Goal: Information Seeking & Learning: Learn about a topic

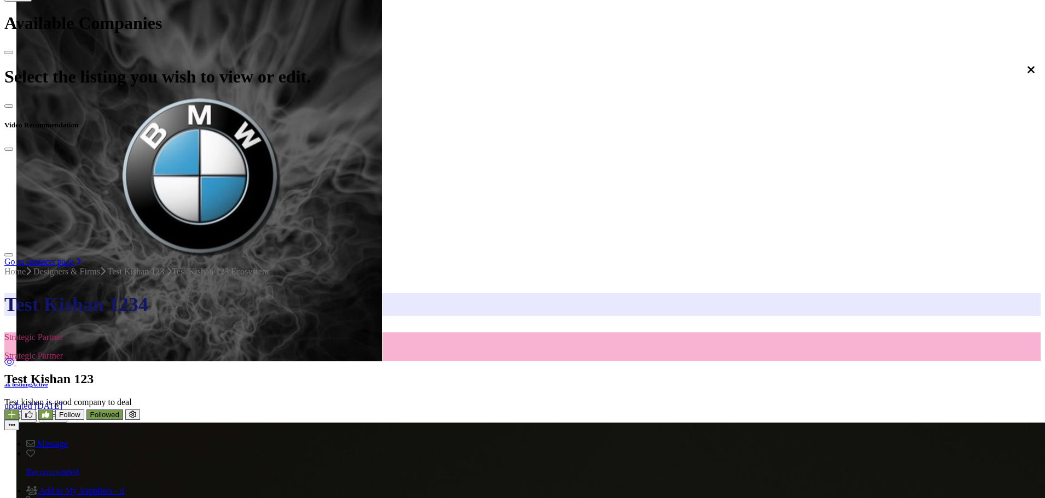
scroll to position [273, 0]
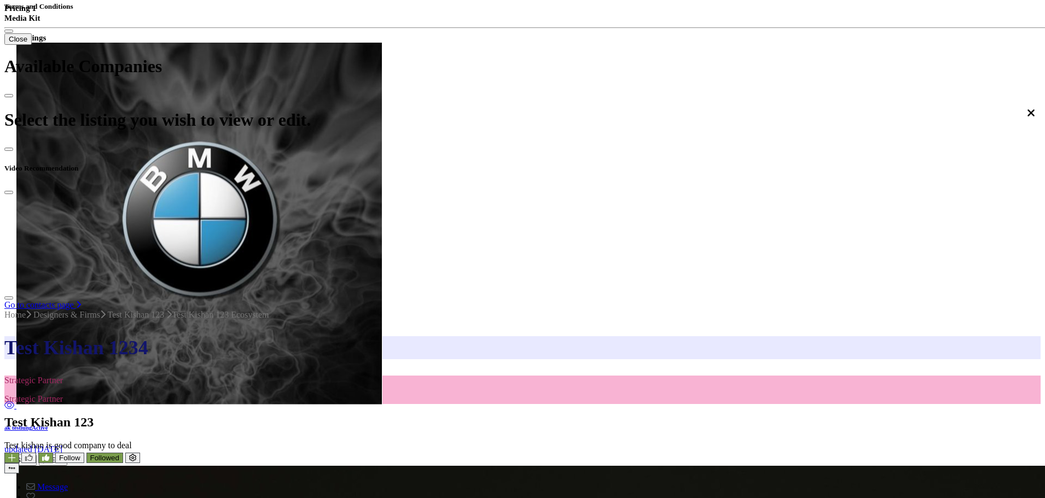
scroll to position [383, 0]
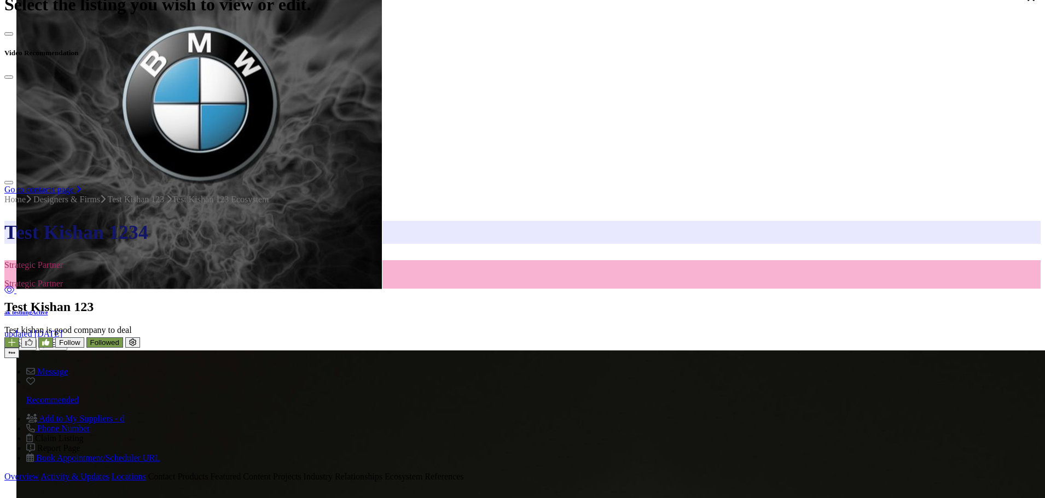
scroll to position [492, 0]
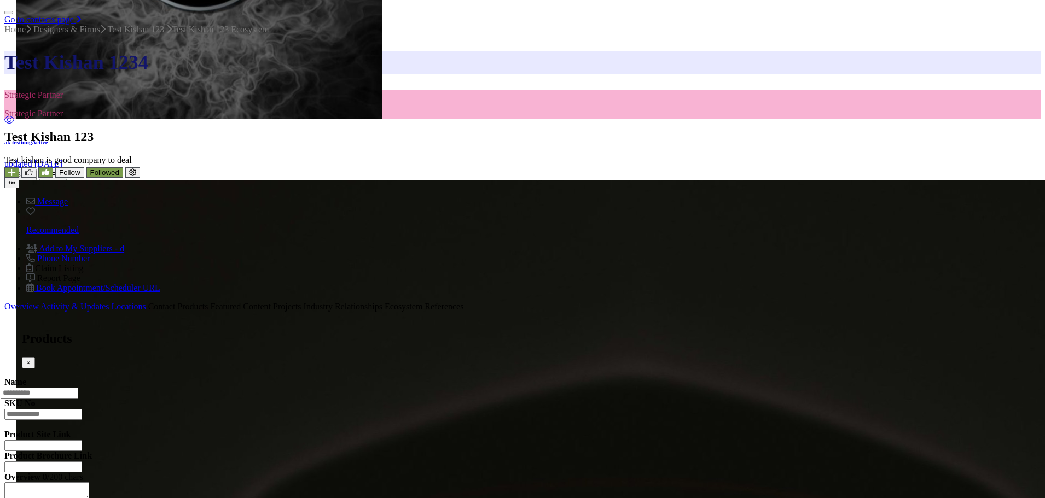
scroll to position [711, 0]
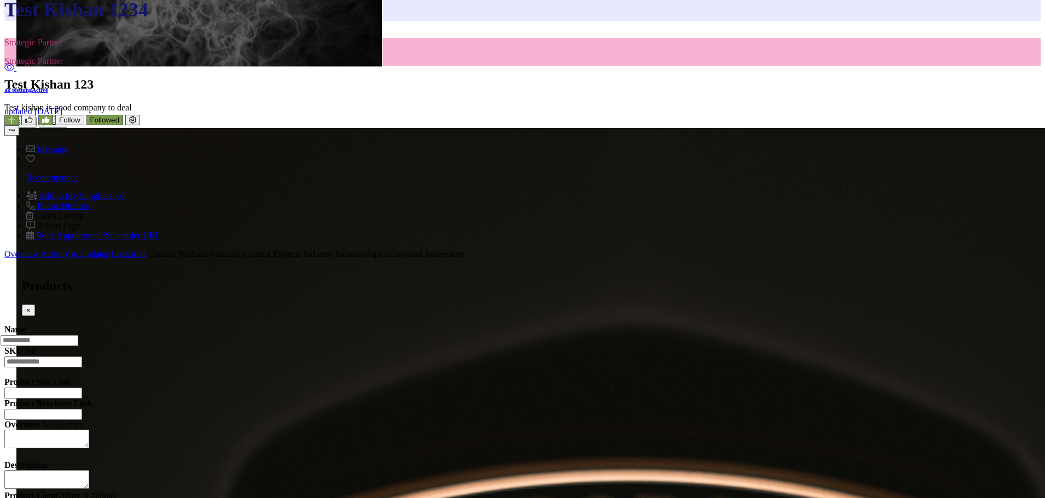
type input "*"
drag, startPoint x: 287, startPoint y: 297, endPoint x: 240, endPoint y: 294, distance: 47.2
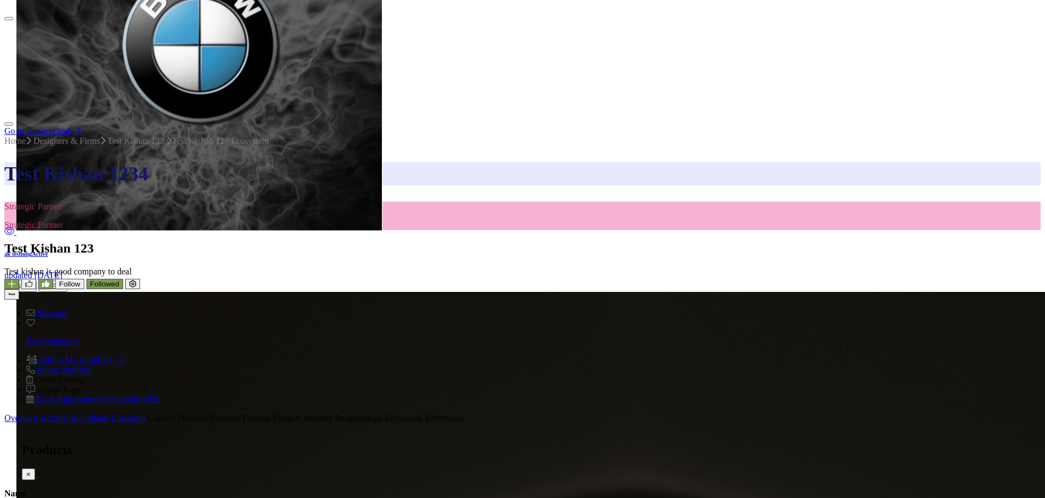
drag, startPoint x: 248, startPoint y: 298, endPoint x: 91, endPoint y: 325, distance: 159.3
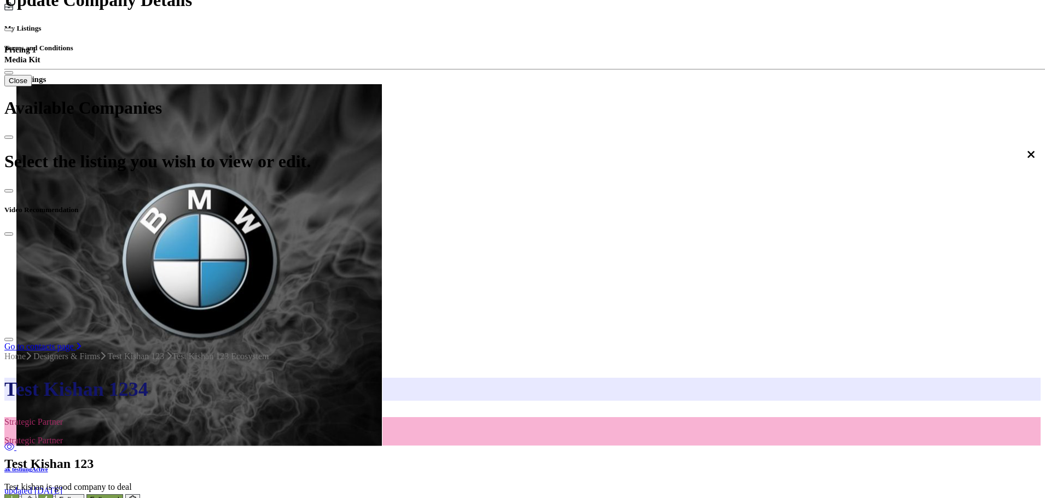
scroll to position [273, 0]
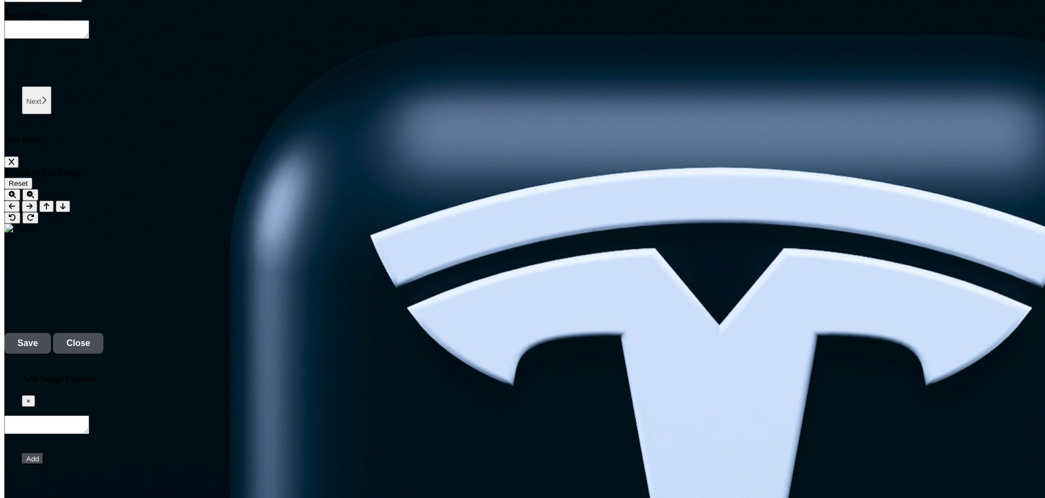
scroll to position [2345, 0]
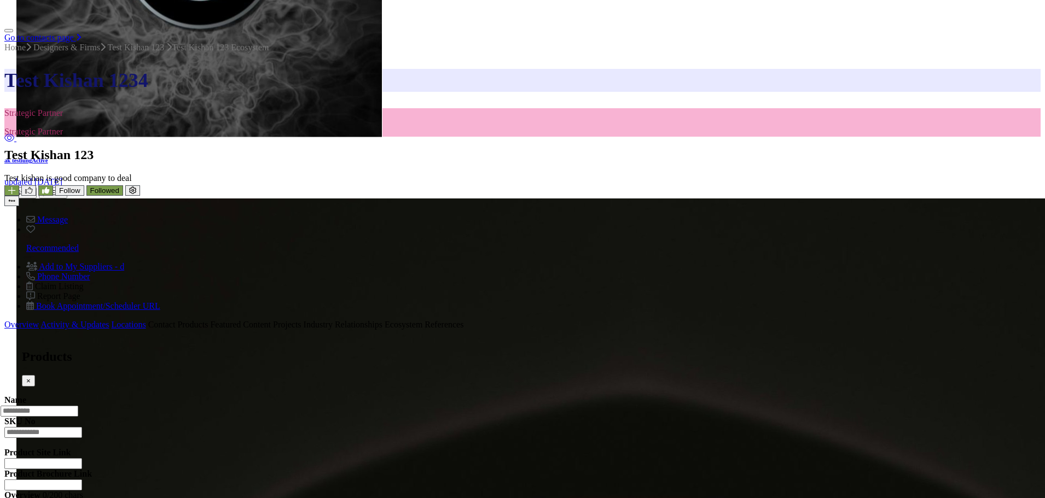
scroll to position [610, 0]
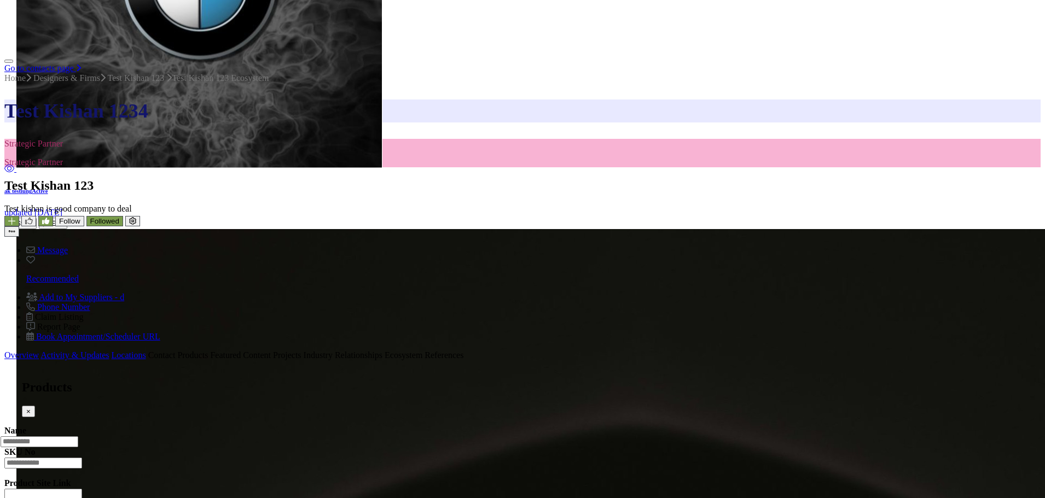
type input "*"
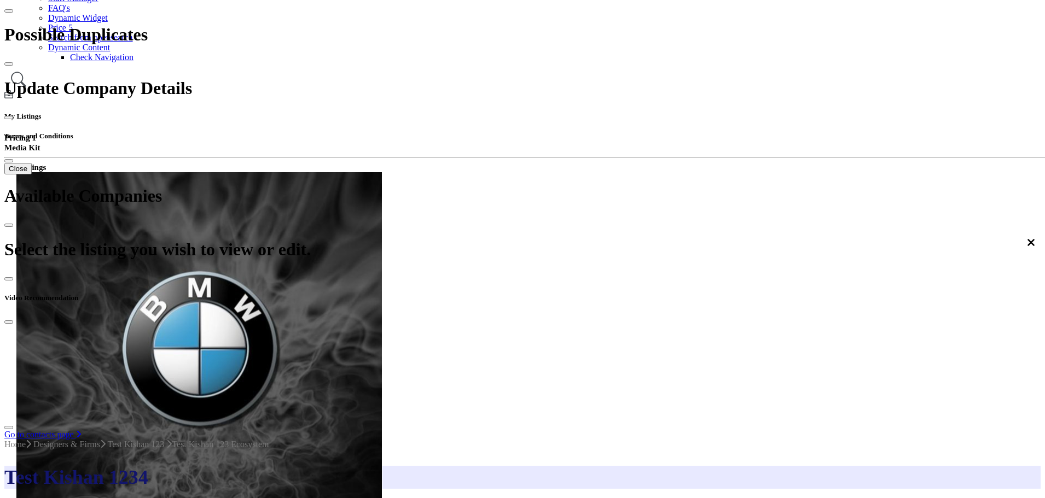
scroll to position [227, 0]
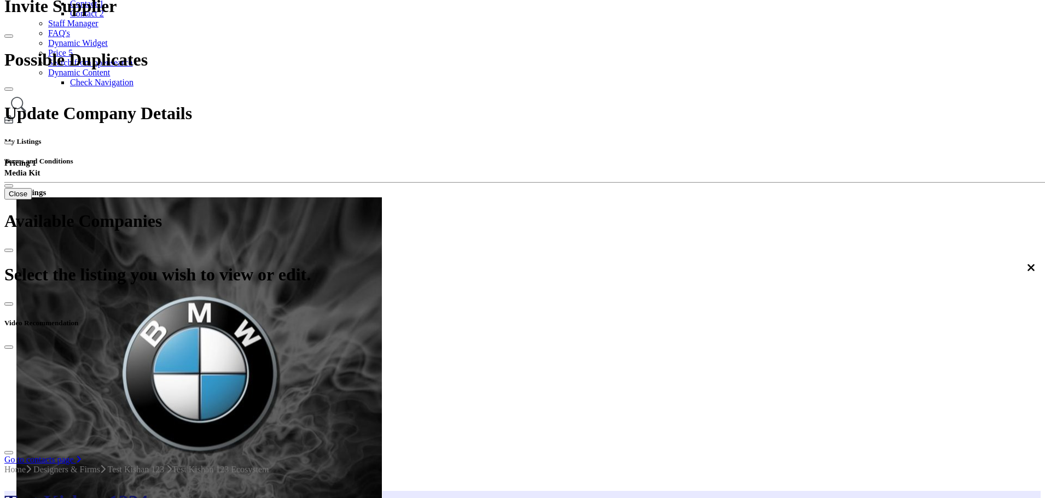
scroll to position [219, 0]
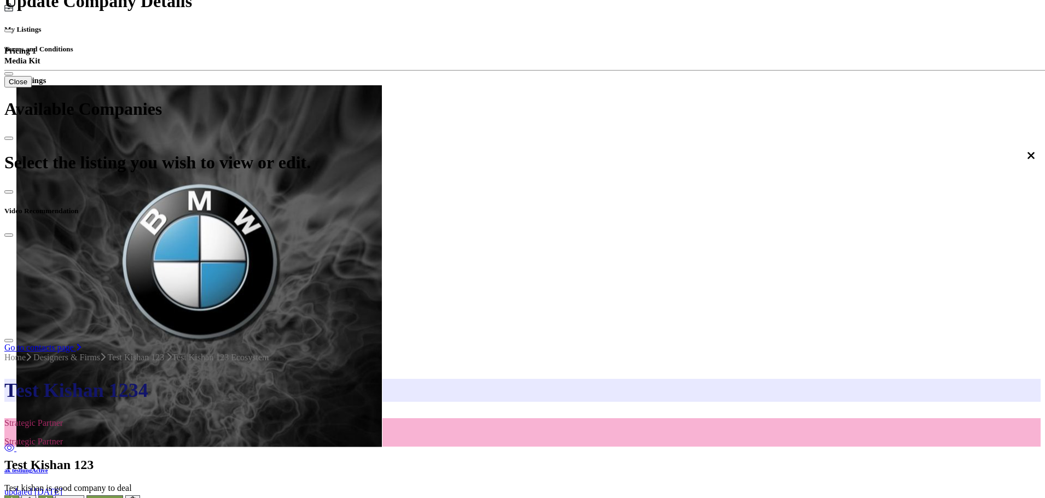
scroll to position [328, 0]
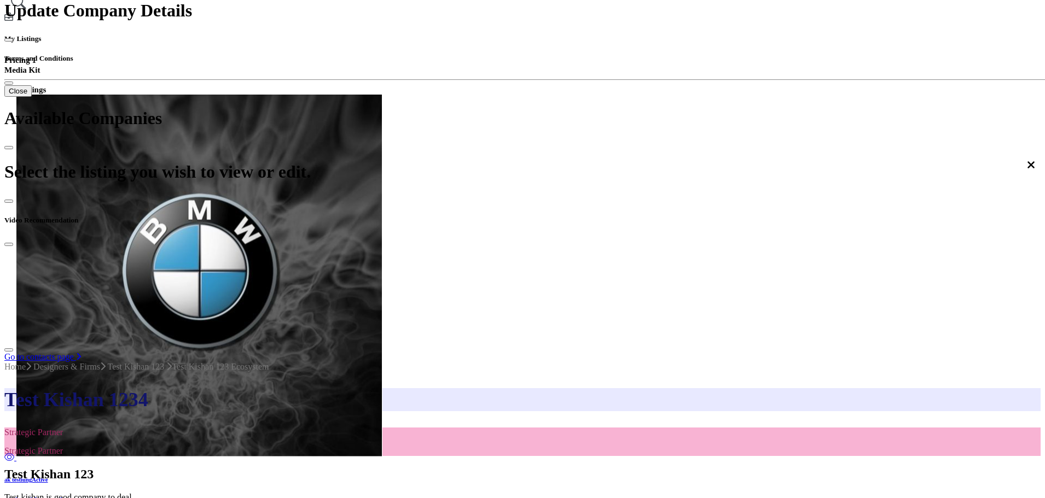
scroll to position [328, 0]
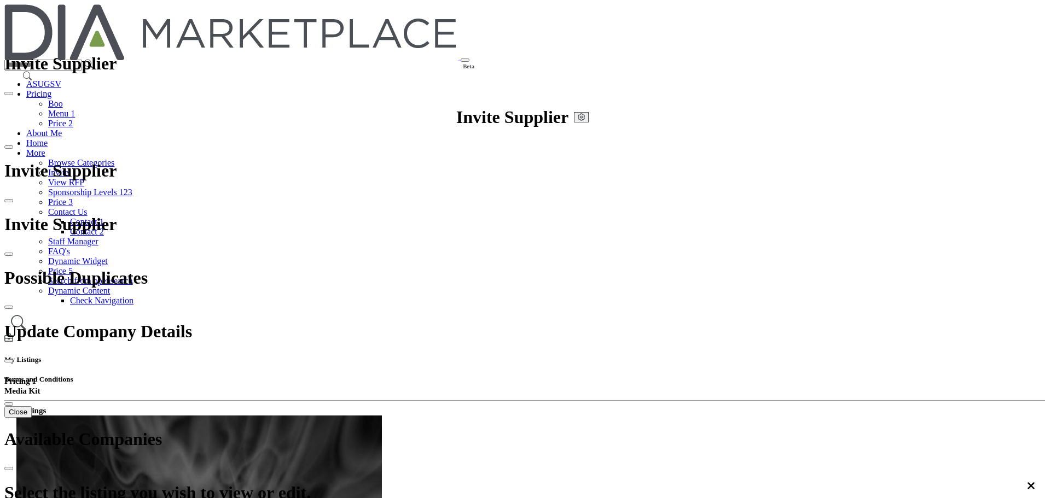
scroll to position [321, 0]
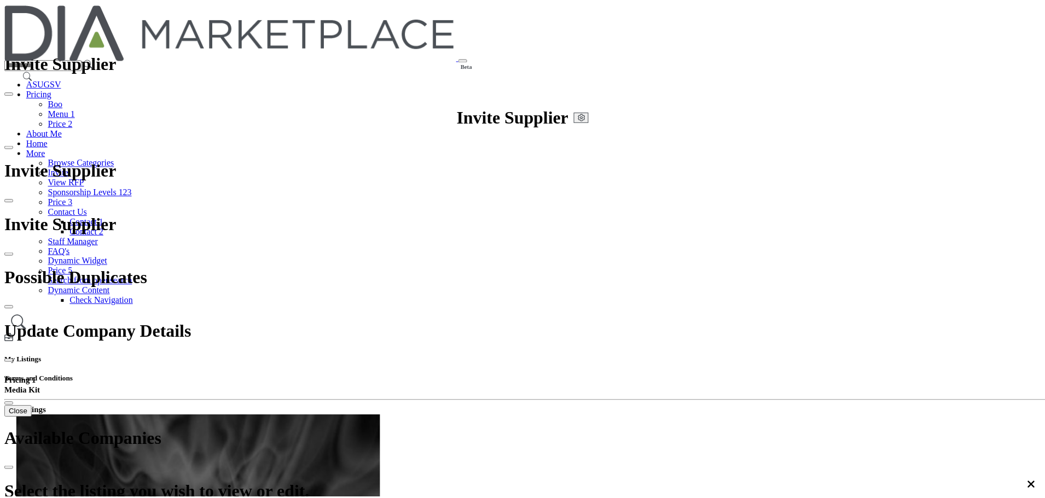
scroll to position [321, 0]
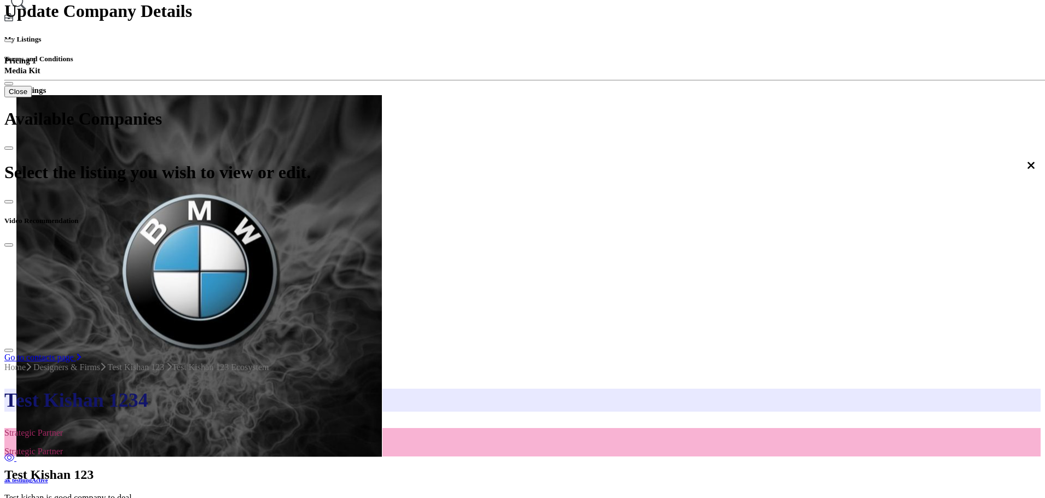
scroll to position [321, 0]
type input "***"
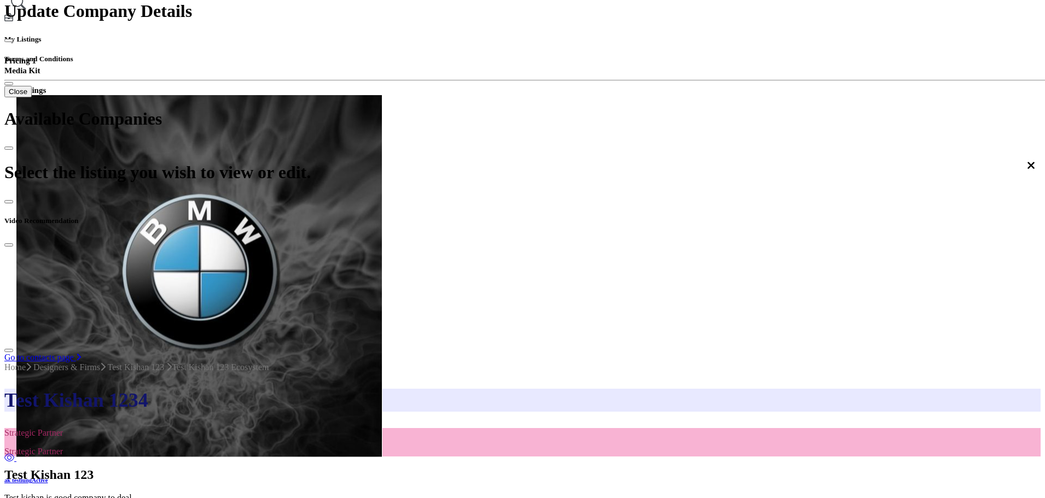
type input "***"
type input "****"
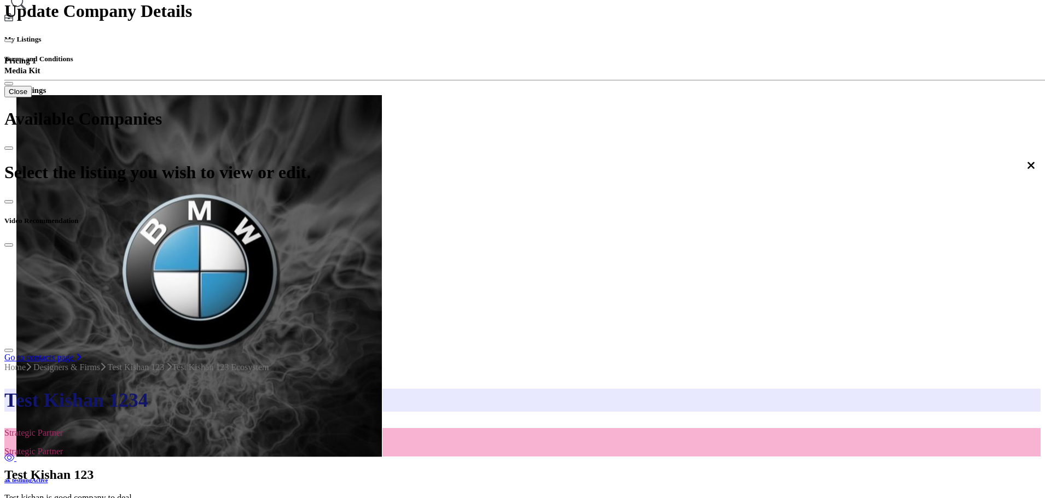
type input "*****"
drag, startPoint x: 383, startPoint y: 219, endPoint x: 383, endPoint y: 226, distance: 7.1
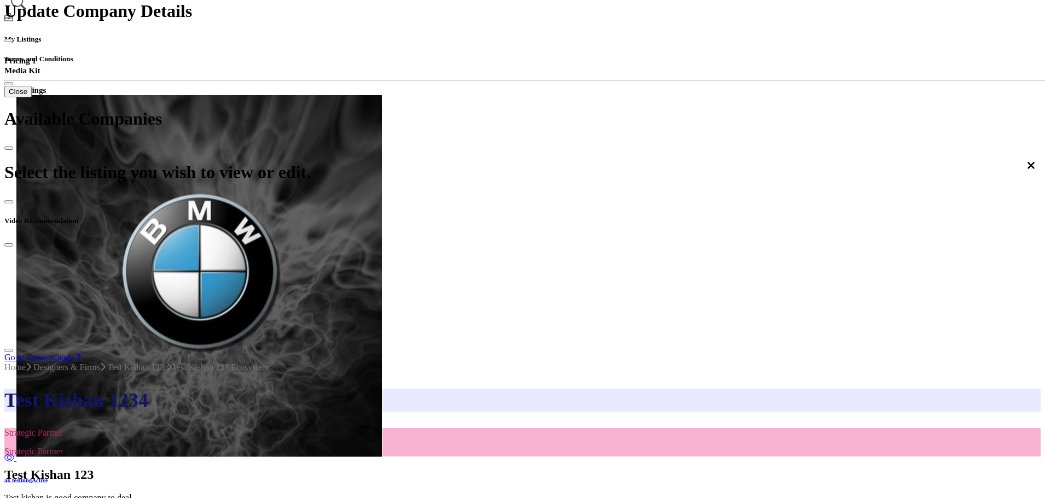
type input "*"
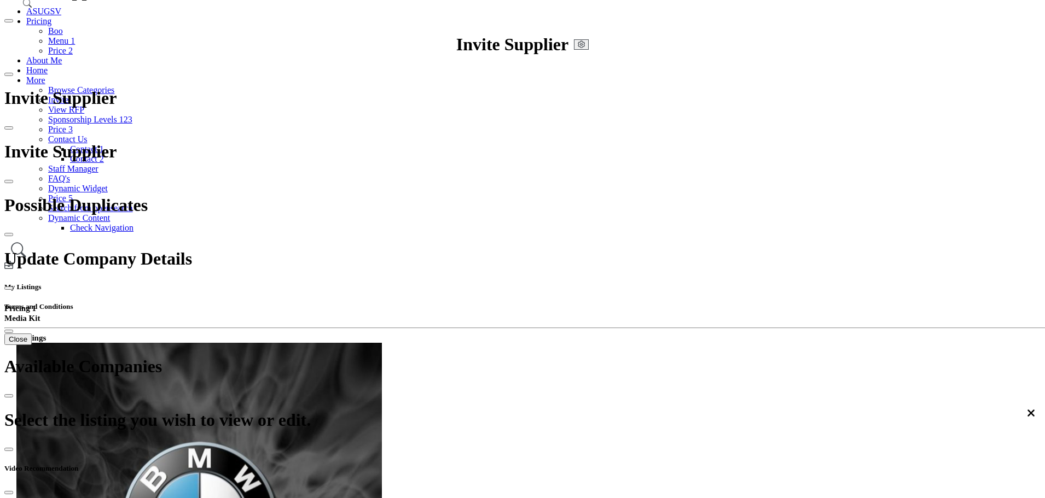
scroll to position [47, 0]
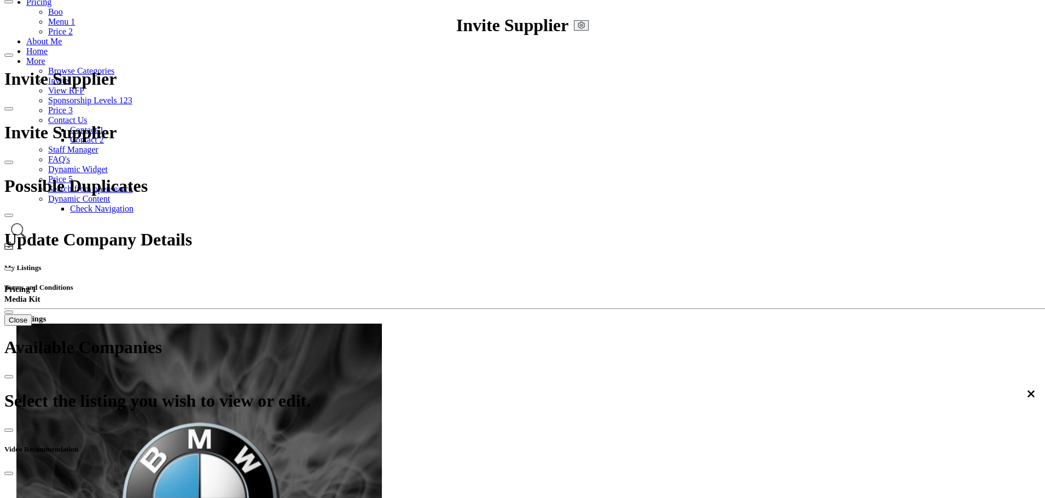
scroll to position [156, 0]
